Goal: Task Accomplishment & Management: Manage account settings

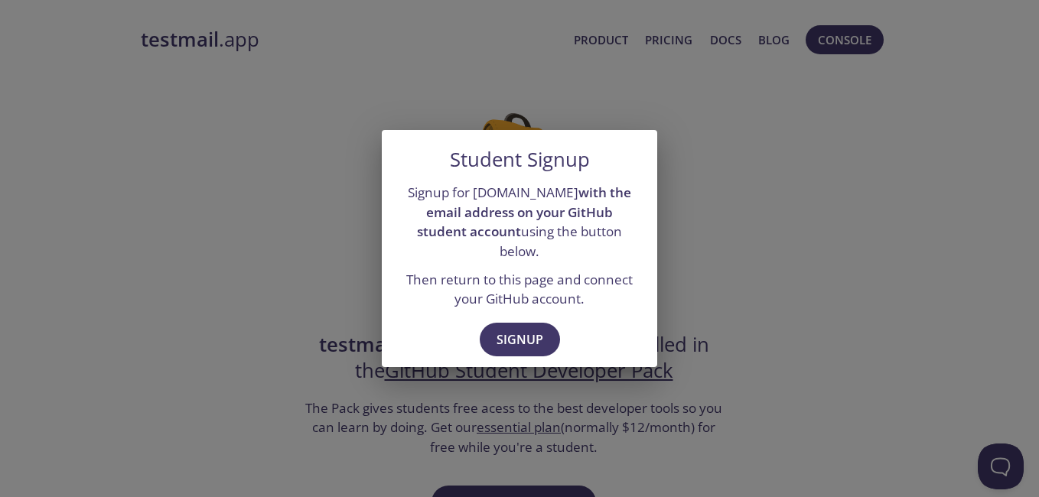
click at [766, 255] on div "Student Signup Signup for testmail.app with the email address on your GitHub st…" at bounding box center [519, 248] width 1039 height 497
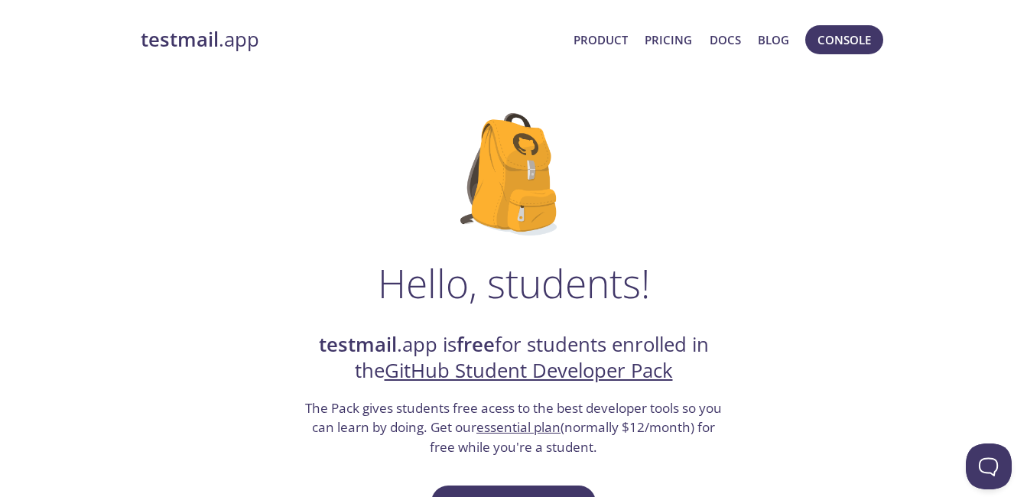
click at [200, 44] on strong "testmail" at bounding box center [180, 39] width 78 height 27
drag, startPoint x: 313, startPoint y: 340, endPoint x: 427, endPoint y: 346, distance: 114.1
click at [427, 346] on h2 "testmail .app is free for students enrolled in the GitHub Student Developer Pack" at bounding box center [514, 358] width 421 height 53
copy h2 "testmail .app"
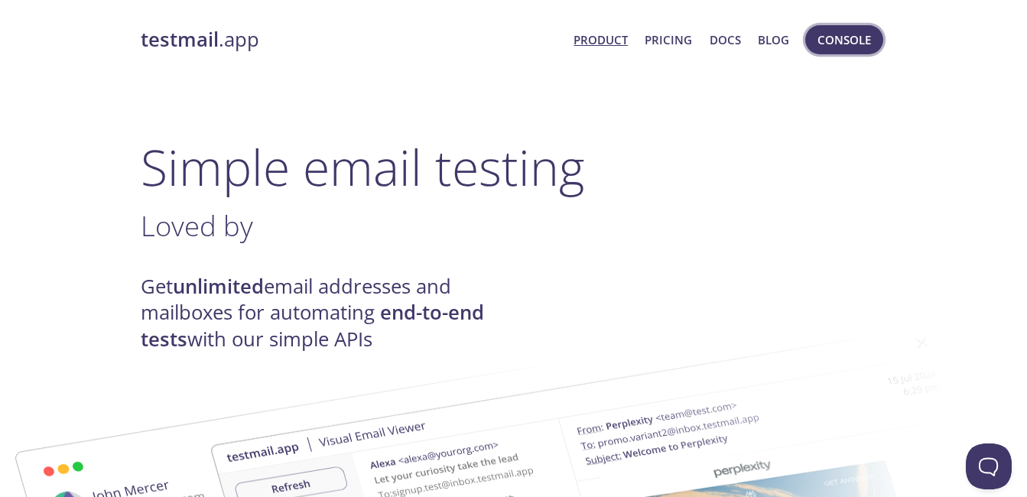
click at [835, 37] on span "Console" at bounding box center [845, 40] width 54 height 20
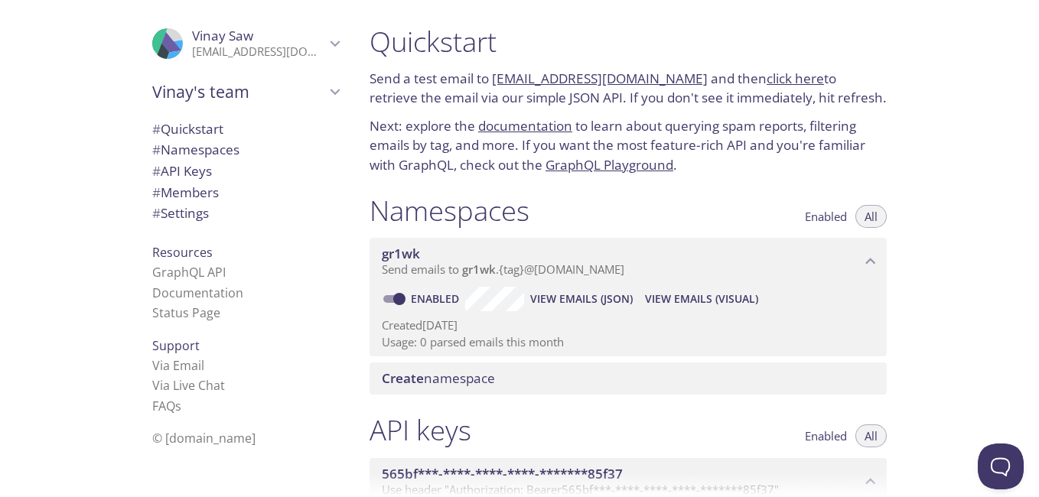
click at [264, 44] on span "Vinay Saw" at bounding box center [258, 36] width 133 height 17
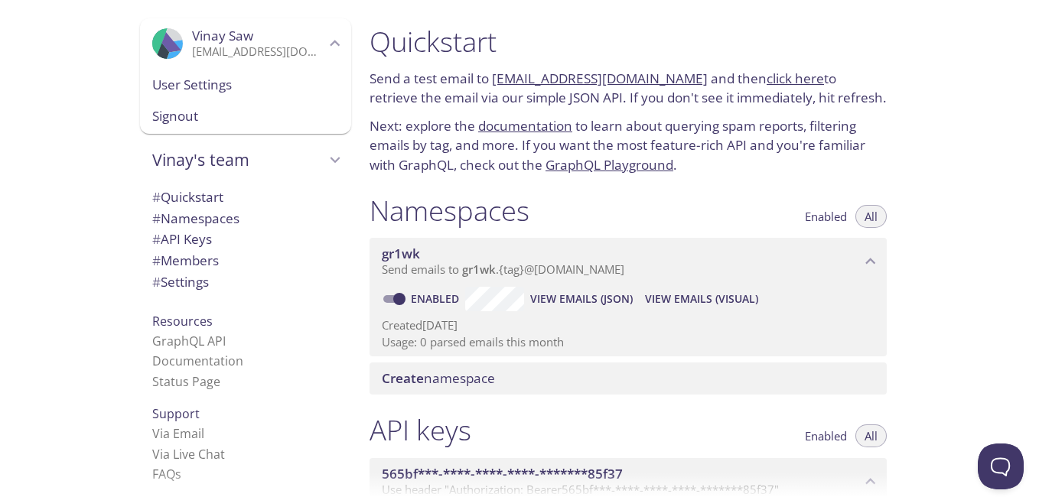
click at [229, 78] on span "User Settings" at bounding box center [245, 85] width 187 height 20
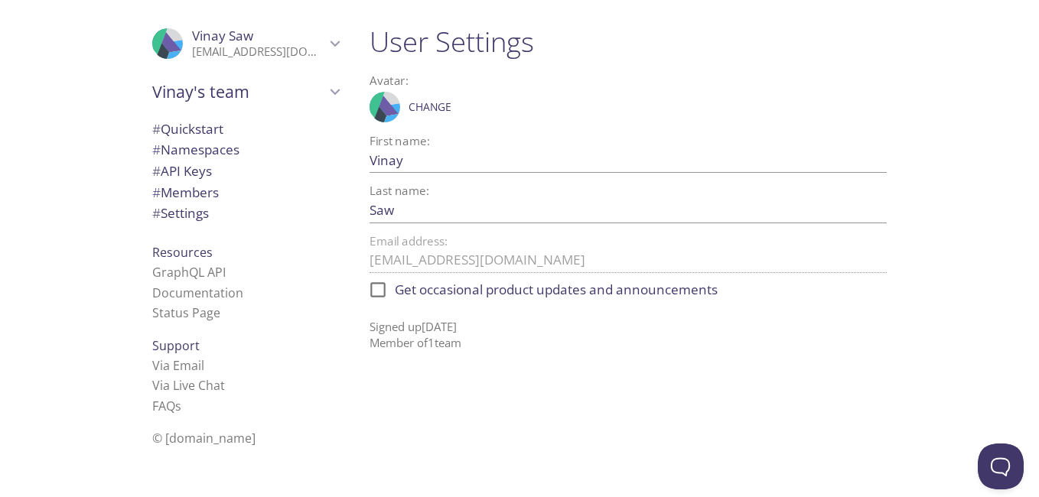
click at [389, 206] on input "Saw" at bounding box center [603, 209] width 468 height 25
drag, startPoint x: 595, startPoint y: 95, endPoint x: 582, endPoint y: 117, distance: 25.7
click at [596, 95] on div ".cls-1 { fill: #6d5ca8; } .cls-2 { fill: #3fc191; } .cls-3 { fill: #3b4752; } .…" at bounding box center [627, 107] width 517 height 38
click at [187, 217] on span "# Settings" at bounding box center [180, 213] width 57 height 18
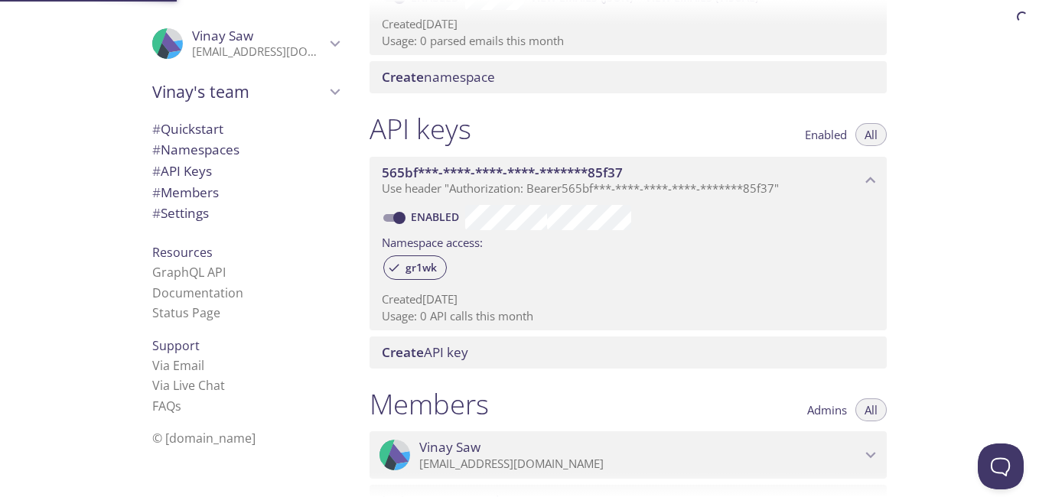
scroll to position [590, 0]
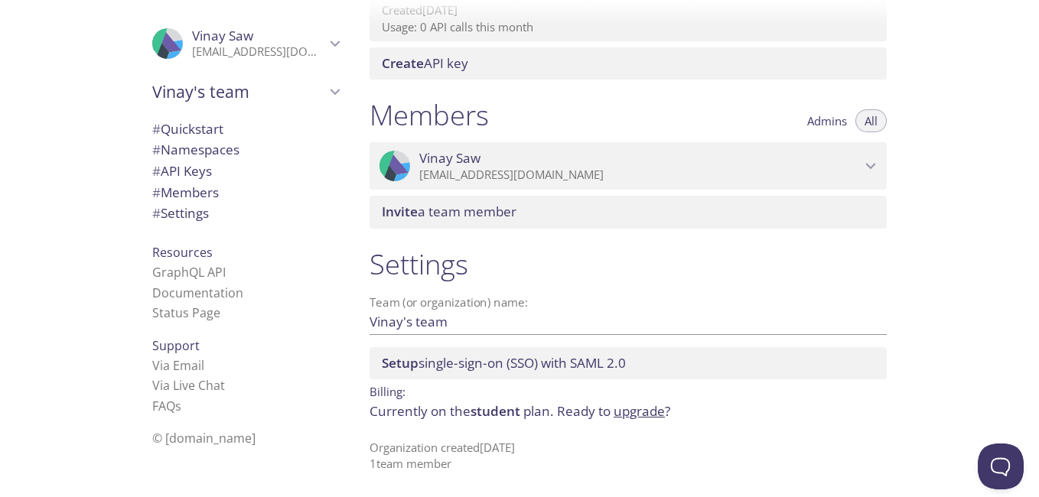
click at [683, 159] on span "Vinay Saw" at bounding box center [639, 158] width 441 height 17
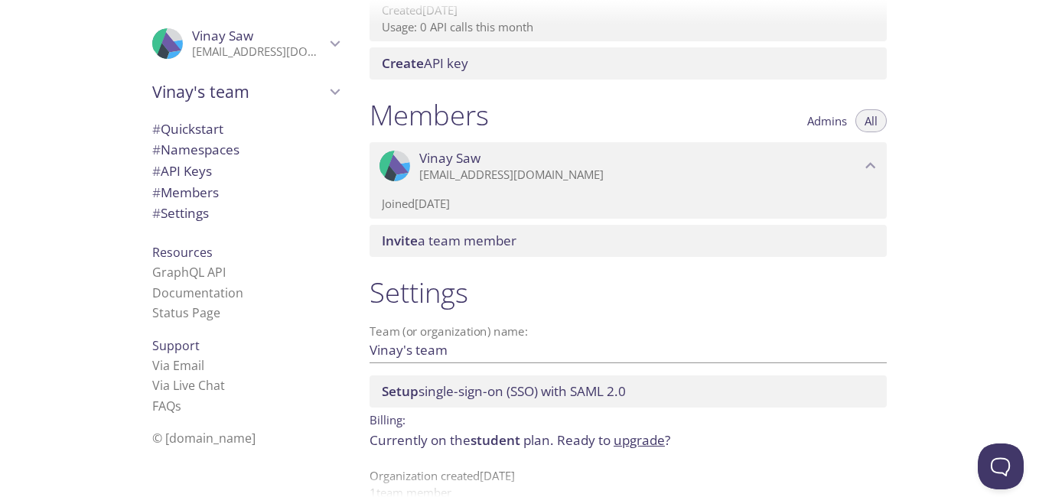
click at [833, 121] on span "Admins" at bounding box center [827, 121] width 40 height 0
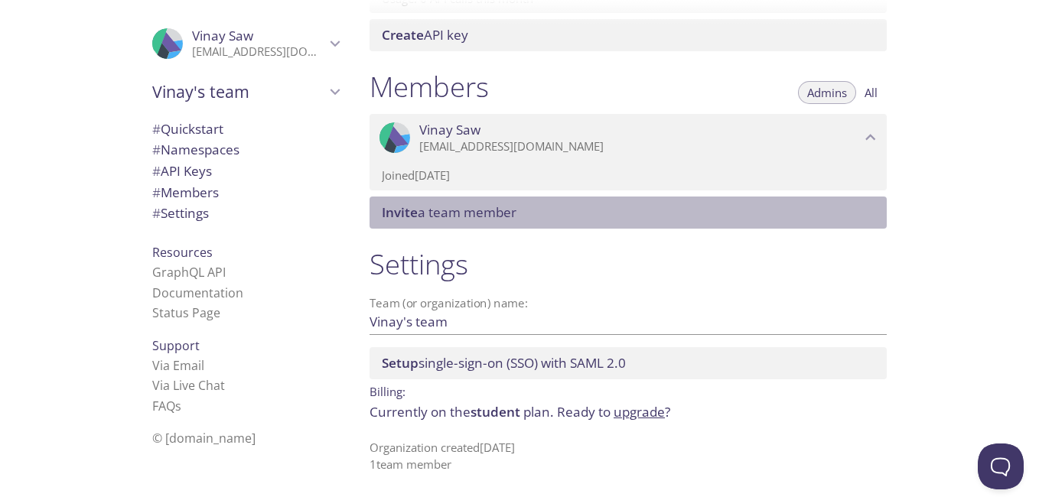
click at [437, 203] on span "Invite a team member" at bounding box center [449, 212] width 135 height 18
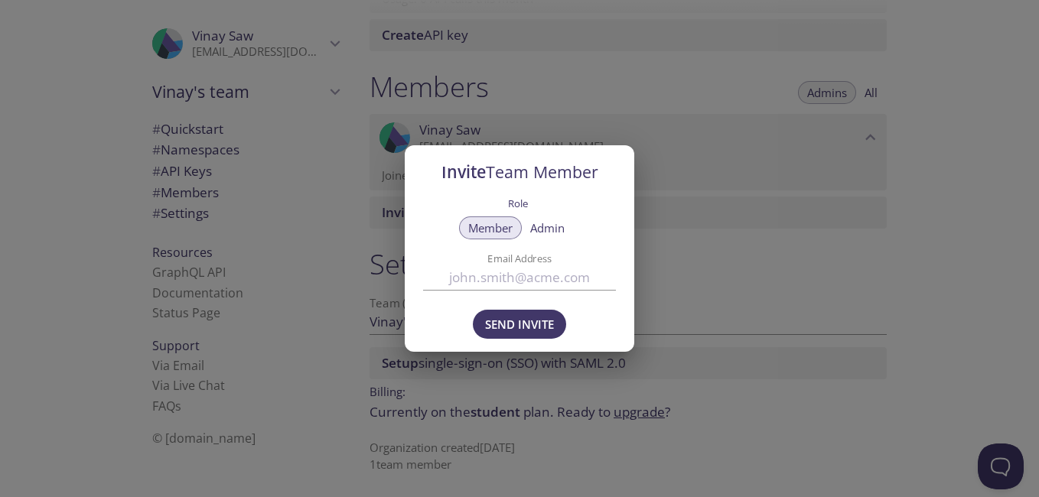
click at [554, 228] on span "Admin" at bounding box center [547, 228] width 34 height 0
click at [502, 228] on span "Member" at bounding box center [490, 228] width 44 height 0
click at [557, 228] on span "Admin" at bounding box center [547, 228] width 34 height 0
click at [548, 280] on input "Email Address" at bounding box center [519, 277] width 193 height 25
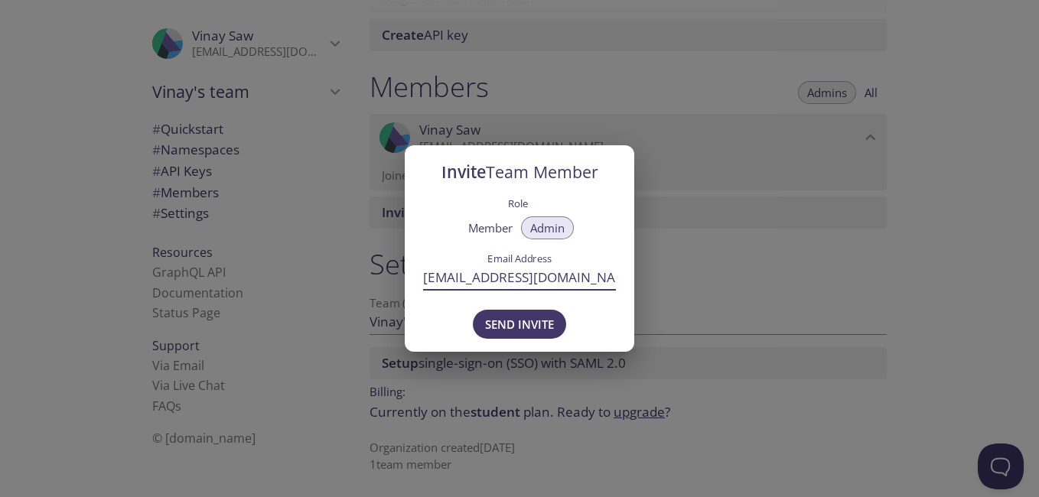
type input "vinaysaw@duck.com"
click at [595, 332] on div "Send Invite" at bounding box center [519, 326] width 229 height 53
click at [491, 327] on span "Send Invite" at bounding box center [519, 324] width 69 height 20
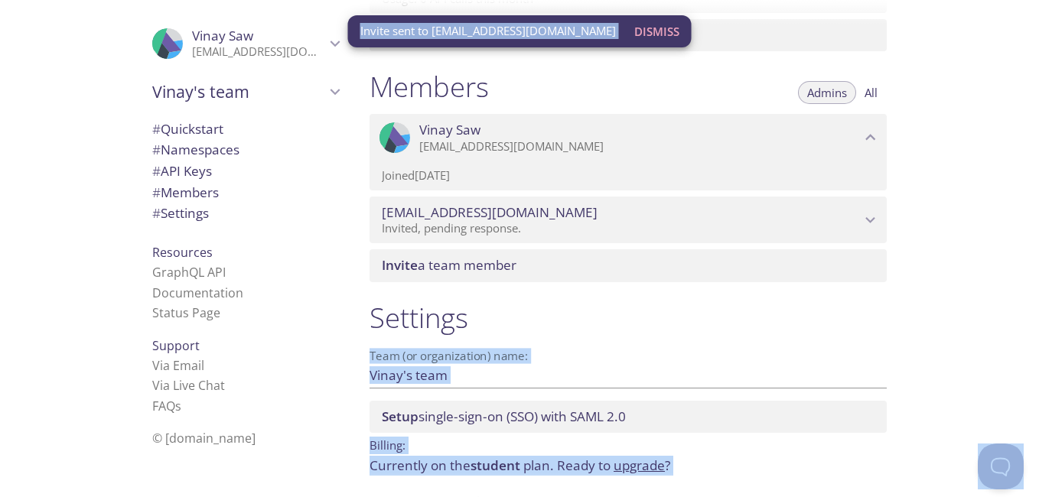
drag, startPoint x: 496, startPoint y: 266, endPoint x: 584, endPoint y: 275, distance: 88.4
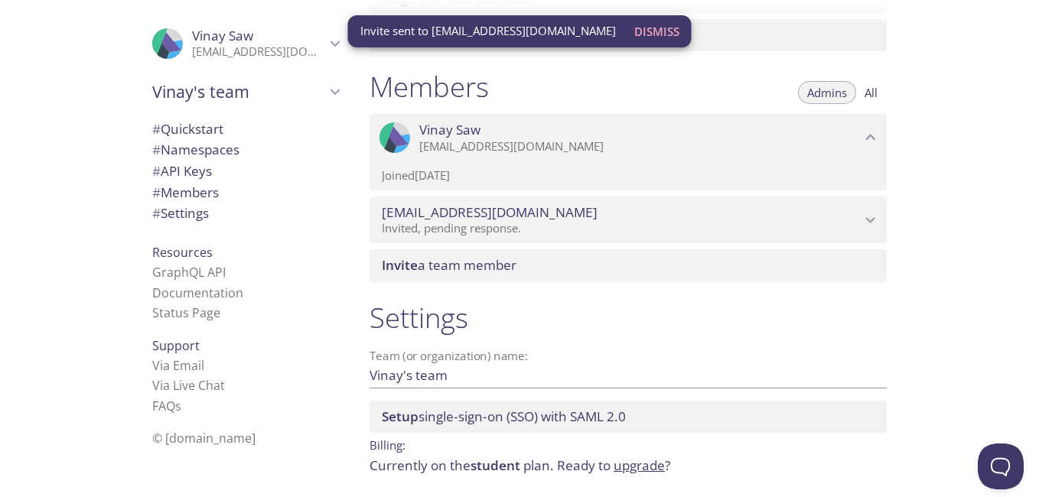
click at [1003, 282] on div "Quickstart Send a test email to gr1wk.test@inbox.testmail.app and then click he…" at bounding box center [697, 248] width 681 height 497
drag, startPoint x: 401, startPoint y: 30, endPoint x: 554, endPoint y: 30, distance: 153.7
click at [554, 30] on span "Invite sent to vinaysaw@duck.com" at bounding box center [487, 31] width 255 height 16
click at [974, 211] on div "Quickstart Send a test email to gr1wk.test@inbox.testmail.app and then click he…" at bounding box center [697, 248] width 681 height 497
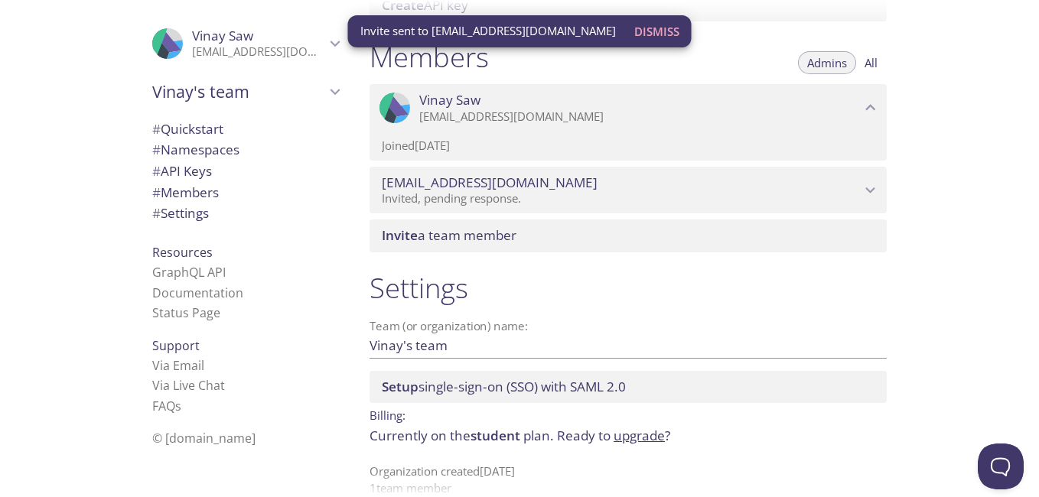
scroll to position [672, 0]
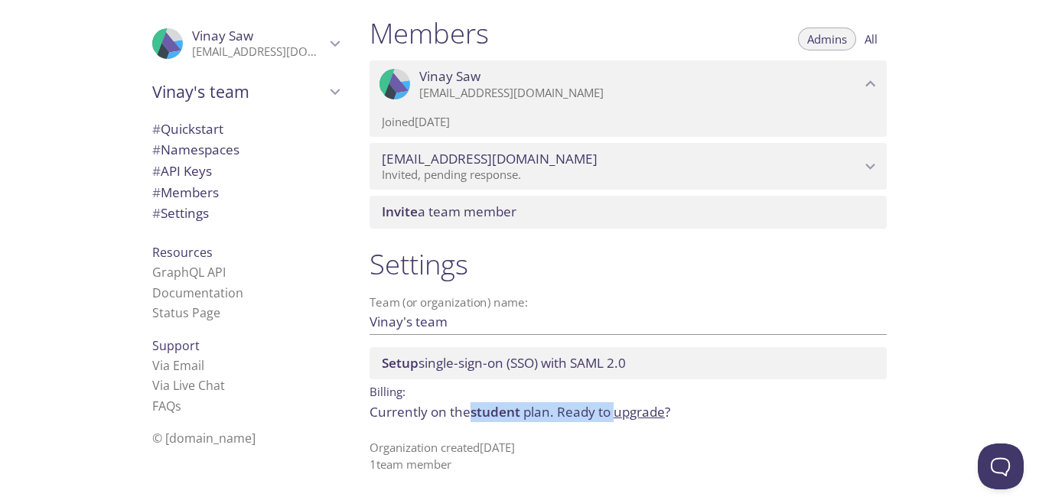
drag, startPoint x: 472, startPoint y: 409, endPoint x: 619, endPoint y: 408, distance: 146.8
click at [619, 408] on p "Currently on the student plan. Ready to upgrade ?" at bounding box center [627, 412] width 517 height 20
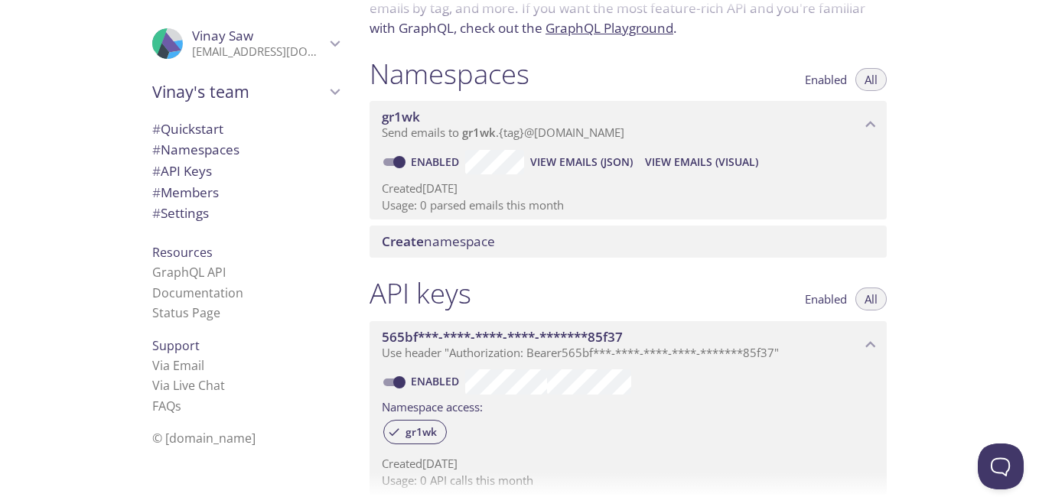
scroll to position [0, 0]
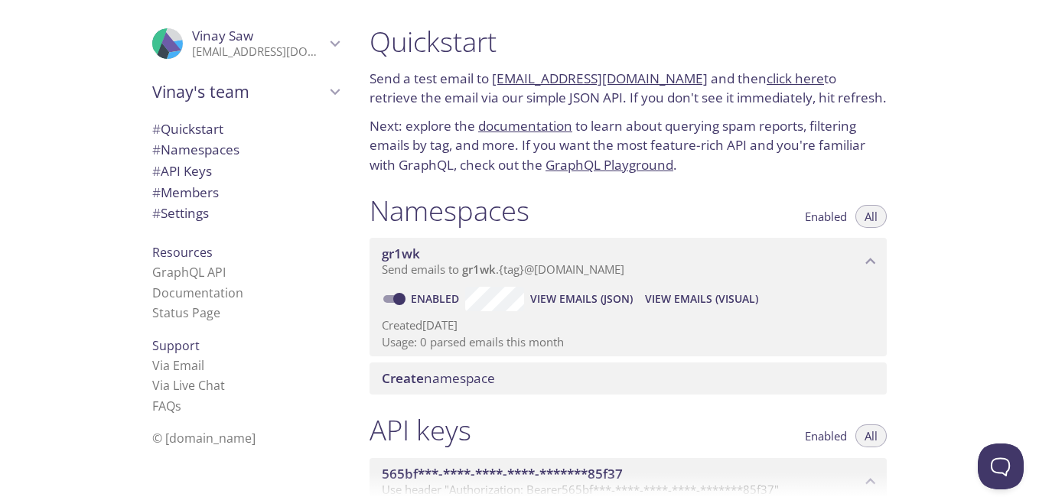
click at [177, 132] on span "# Quickstart" at bounding box center [187, 129] width 71 height 18
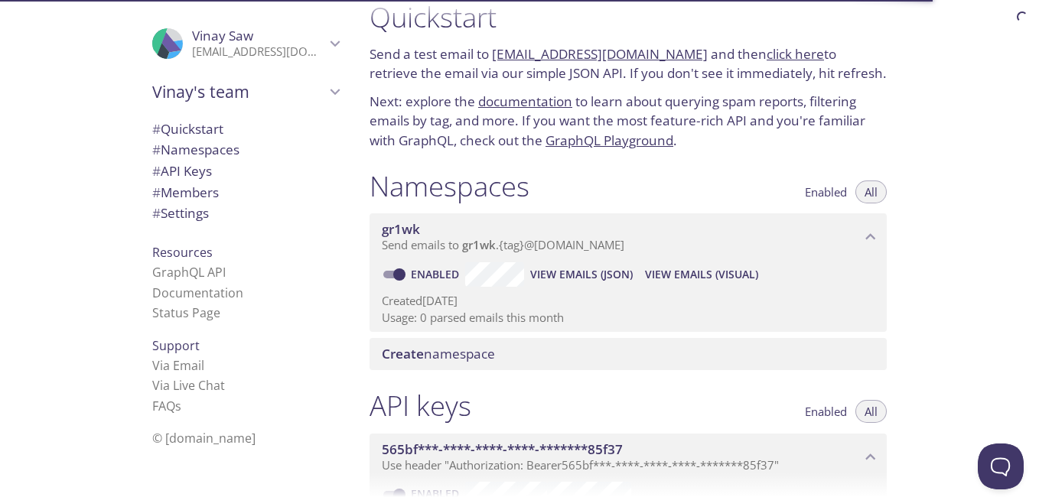
click at [199, 153] on span "# Namespaces" at bounding box center [195, 150] width 87 height 18
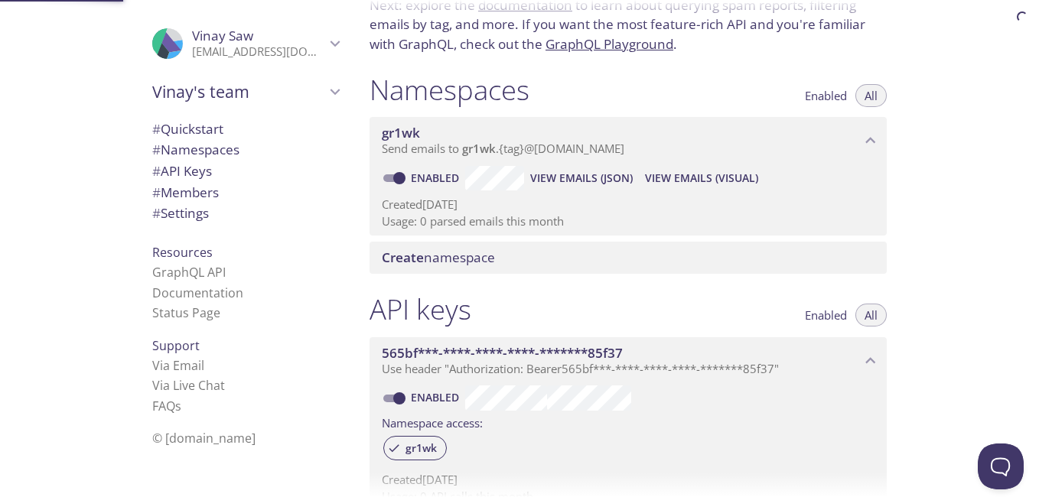
scroll to position [193, 0]
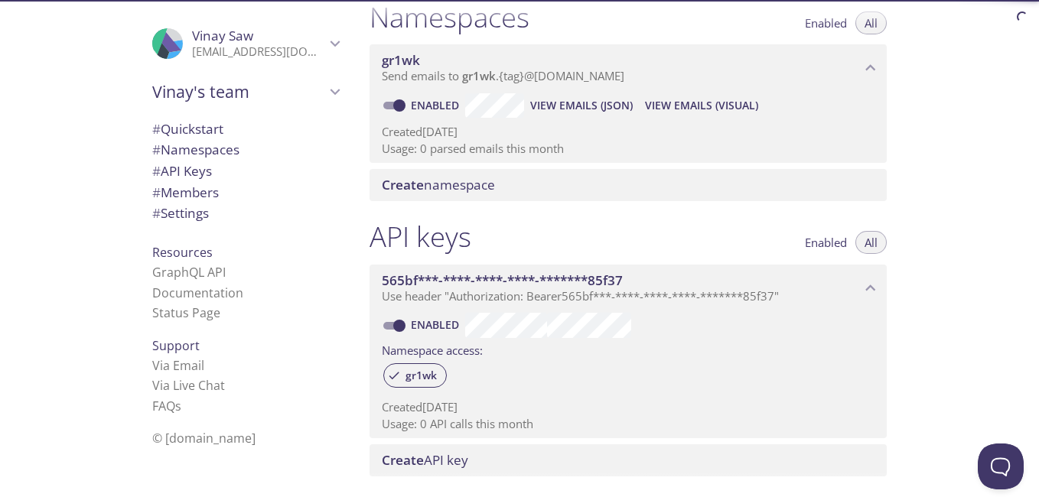
click at [196, 175] on span "# API Keys" at bounding box center [182, 171] width 60 height 18
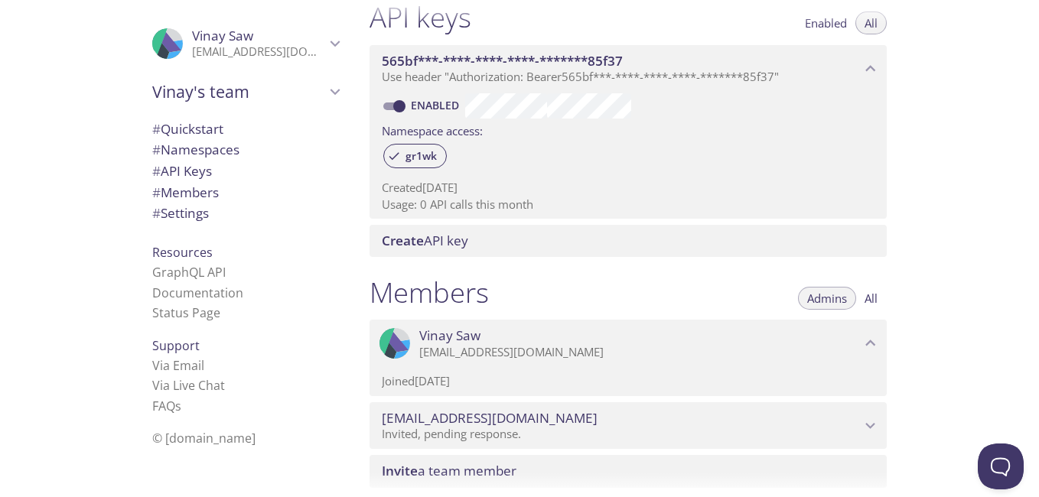
click at [201, 151] on span "# Namespaces" at bounding box center [195, 150] width 87 height 18
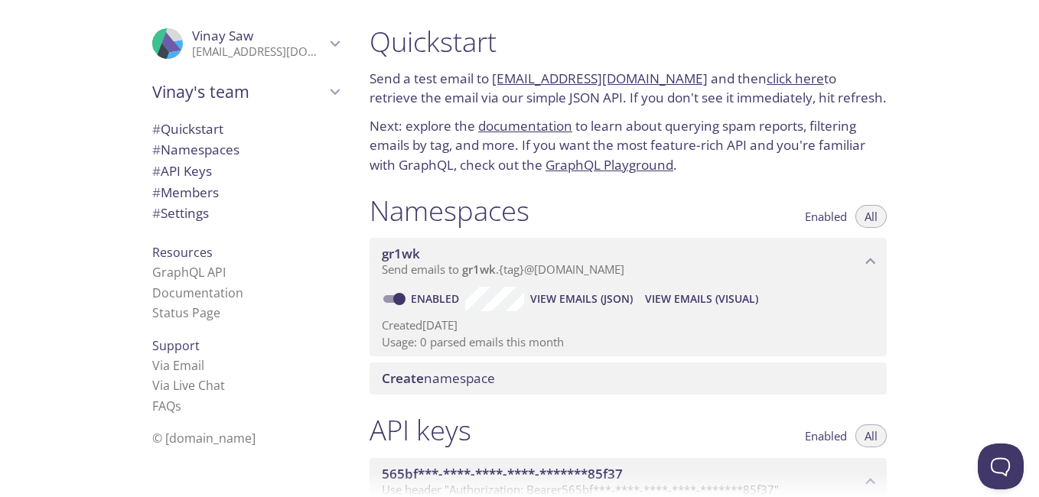
click at [168, 94] on span "Vinay's team" at bounding box center [238, 91] width 173 height 21
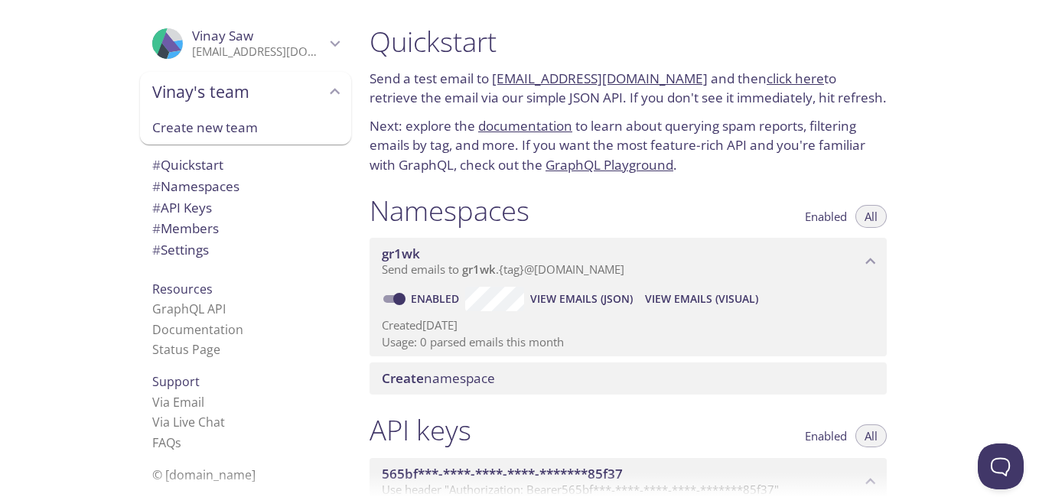
click at [229, 45] on p "23f2005452@ds.study.iitm.ac.in" at bounding box center [258, 51] width 133 height 15
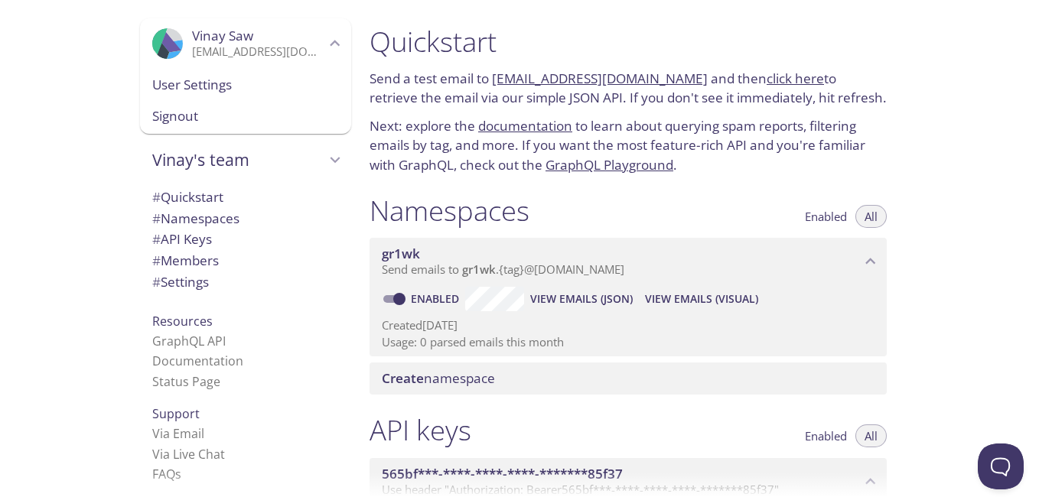
click at [189, 86] on span "User Settings" at bounding box center [245, 85] width 187 height 20
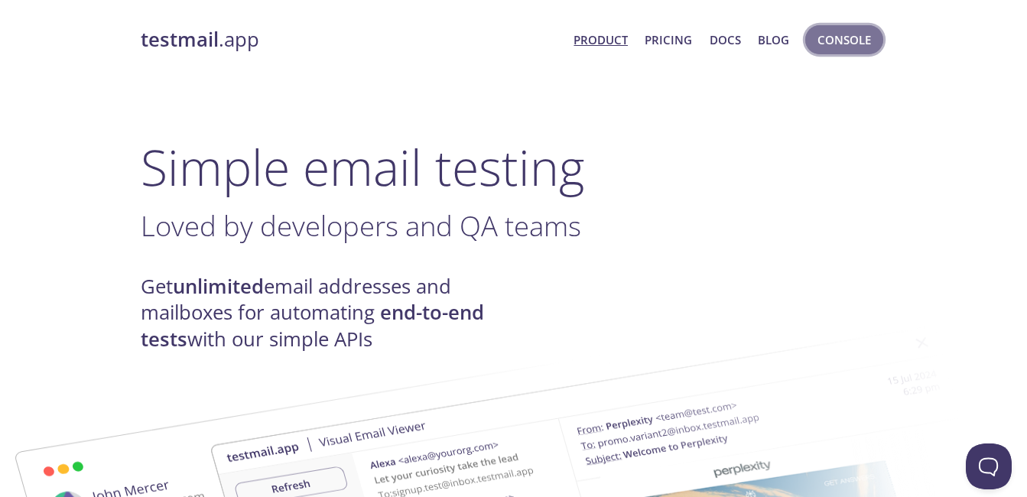
click at [843, 41] on span "Console" at bounding box center [845, 40] width 54 height 20
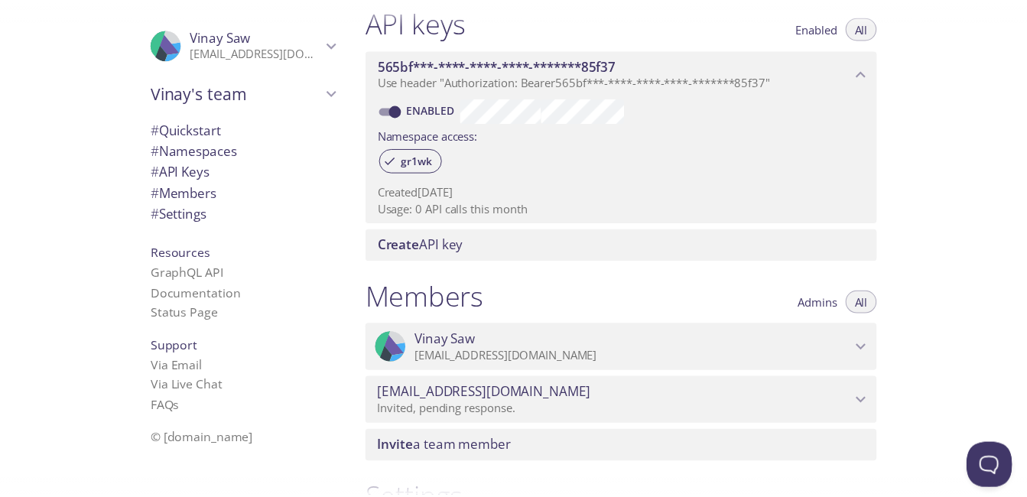
scroll to position [644, 0]
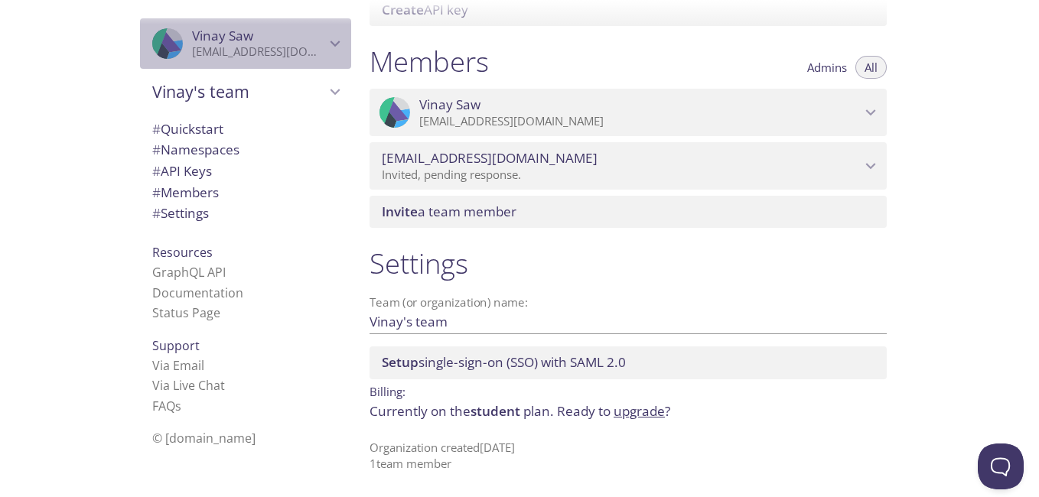
click at [298, 52] on p "23f2005452@ds.study.iitm.ac.in" at bounding box center [258, 51] width 133 height 15
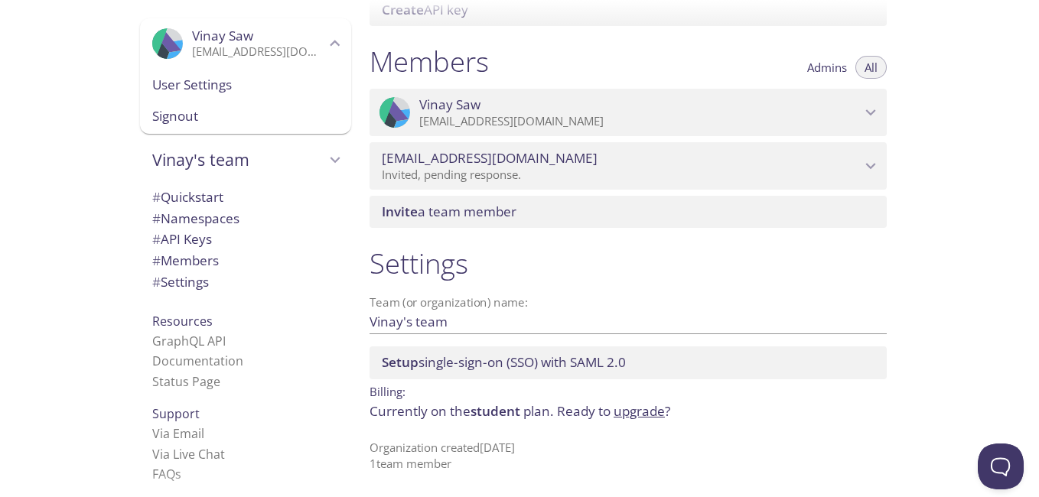
click at [175, 119] on span "Signout" at bounding box center [245, 116] width 187 height 20
